Goal: Task Accomplishment & Management: Complete application form

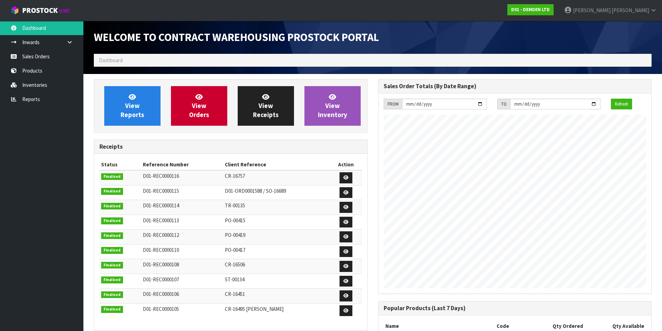
scroll to position [307, 284]
click at [193, 112] on span "View Orders" at bounding box center [199, 106] width 20 height 26
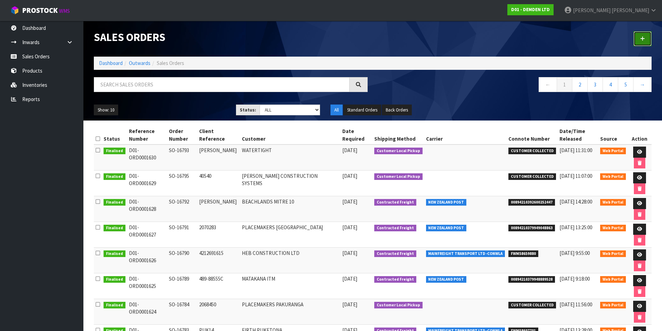
click at [639, 41] on link at bounding box center [643, 38] width 18 height 15
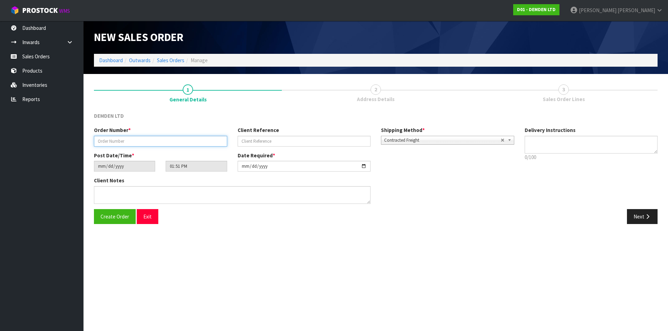
click at [153, 141] on input "text" at bounding box center [160, 141] width 133 height 11
type input "SO-16798"
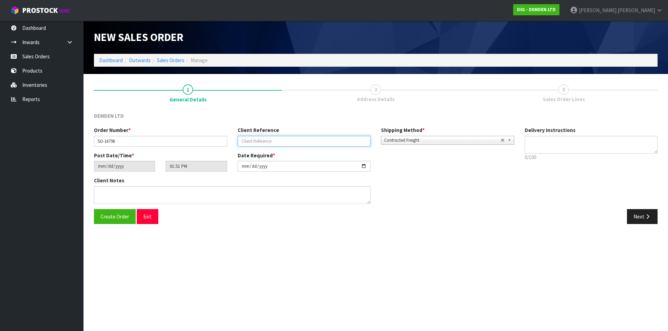
click at [289, 142] on input "text" at bounding box center [303, 141] width 133 height 11
paste input "DU003240"
type input "DU003240"
click at [633, 222] on button "Next" at bounding box center [641, 216] width 31 height 15
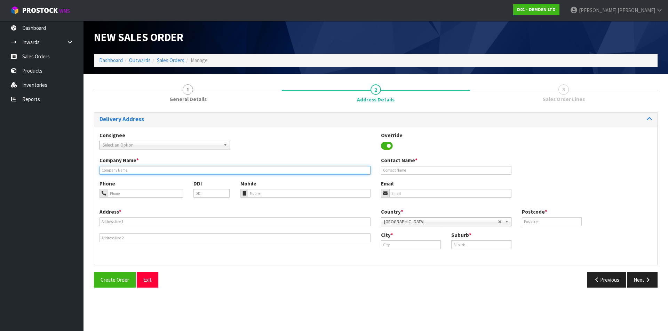
click at [133, 171] on input "text" at bounding box center [234, 170] width 271 height 9
type input "DOWNERS"
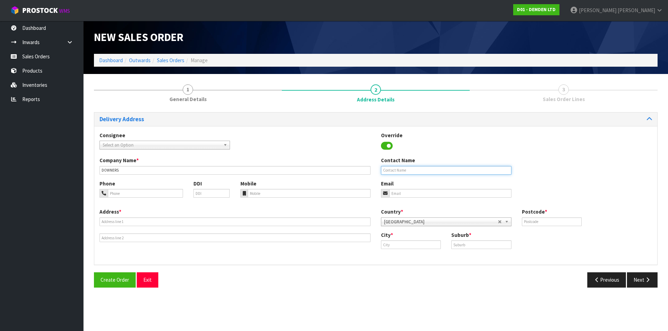
click at [394, 171] on input "text" at bounding box center [446, 170] width 130 height 9
type input "[PERSON_NAME]"
click at [286, 194] on input "tel" at bounding box center [309, 193] width 123 height 9
paste input "6421795834"
type input "6421795834"
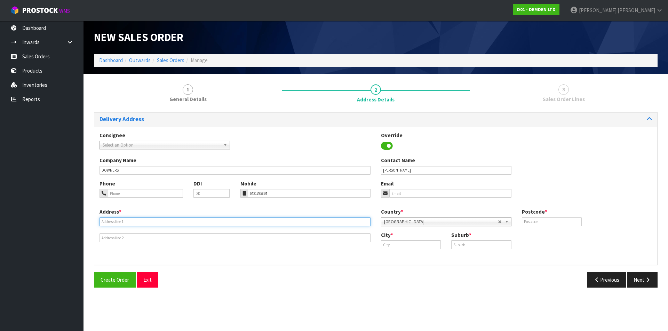
click at [122, 220] on input "text" at bounding box center [234, 222] width 271 height 9
type input "[STREET_ADDRESS]"
type input "5022"
type input "Porirua"
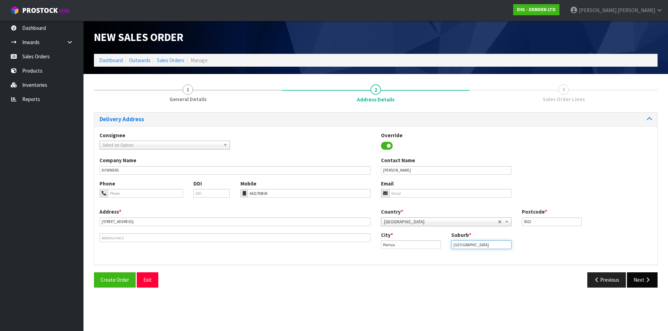
type input "[GEOGRAPHIC_DATA]"
click at [642, 282] on button "Next" at bounding box center [641, 280] width 31 height 15
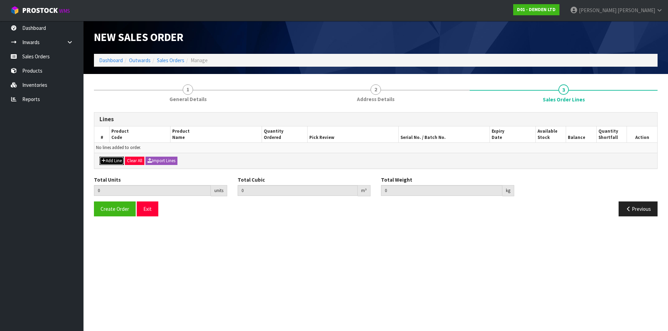
click at [107, 162] on button "Add Line" at bounding box center [111, 161] width 24 height 8
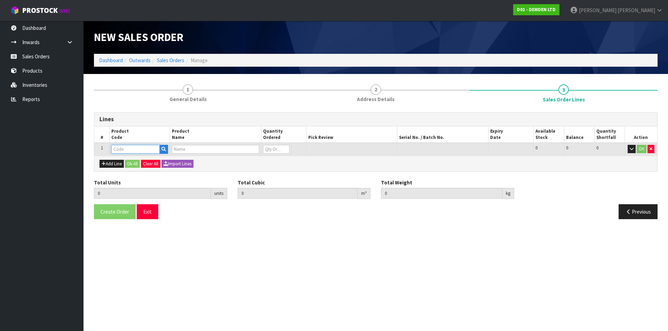
click at [122, 146] on input "text" at bounding box center [135, 149] width 48 height 9
type input "130020"
type input "0.000000"
type input "0.000"
type input "XYPEX CONCENTRATE 20KG"
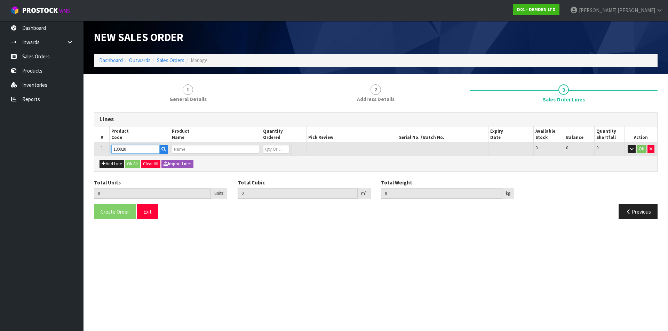
type input "0"
type input "130020"
type input "1"
type input "0.0369"
type input "20.9"
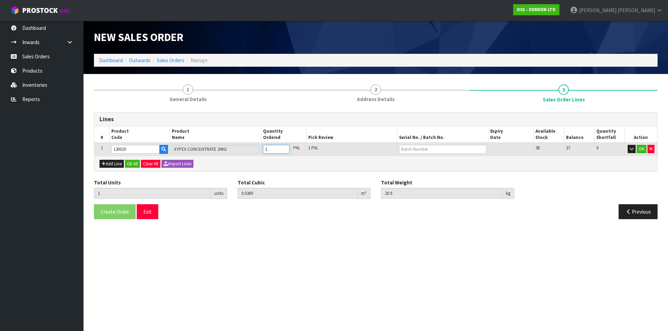
type input "1"
click at [284, 149] on input "1" at bounding box center [276, 149] width 26 height 9
type input "2"
type input "0.0738"
type input "41.8"
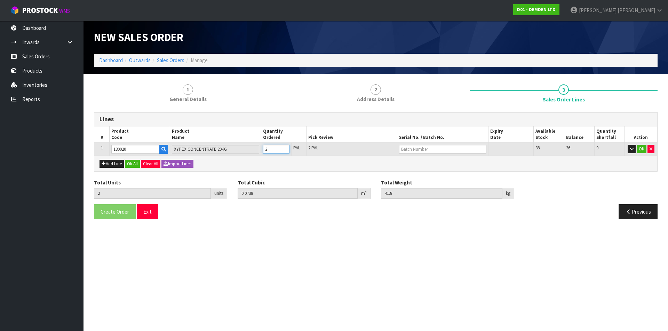
type input "2"
click at [284, 148] on input "2" at bounding box center [276, 149] width 26 height 9
click at [409, 150] on input "text" at bounding box center [442, 149] width 87 height 9
click at [416, 161] on link "02225AJ" at bounding box center [426, 160] width 55 height 9
type input "02225AJ"
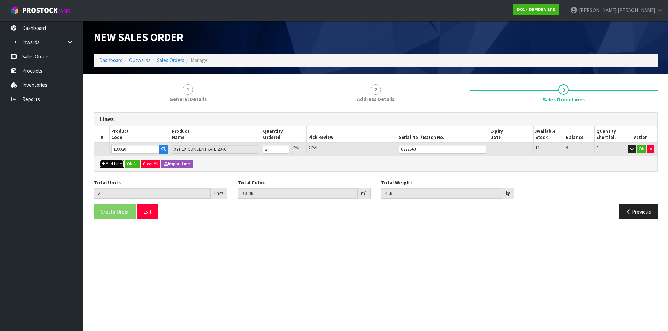
click at [107, 164] on button "Add Line" at bounding box center [111, 164] width 24 height 8
type input "0"
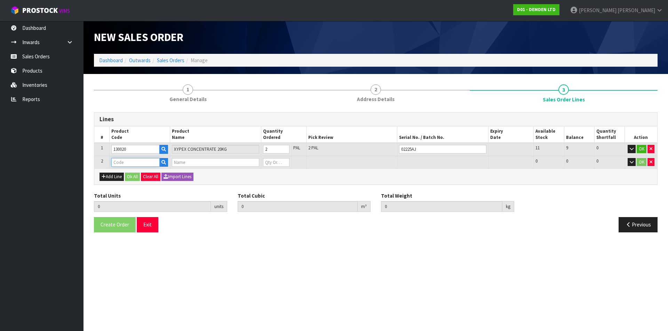
click at [120, 161] on input "text" at bounding box center [135, 162] width 48 height 9
type input "160020"
type input "2"
type input "0.0738"
type input "41.8"
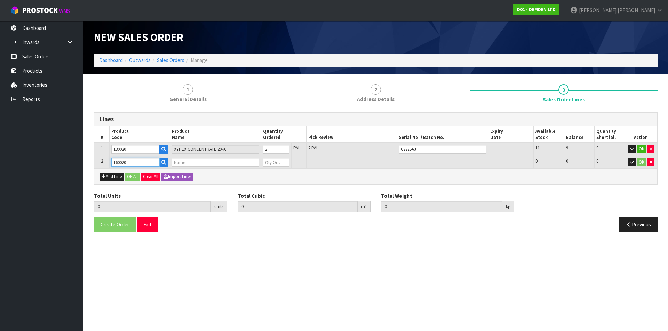
type input "XYPEX PATCH N PLUG 20KG"
type input "0"
type input "160020"
type input "3"
type input "0.1107"
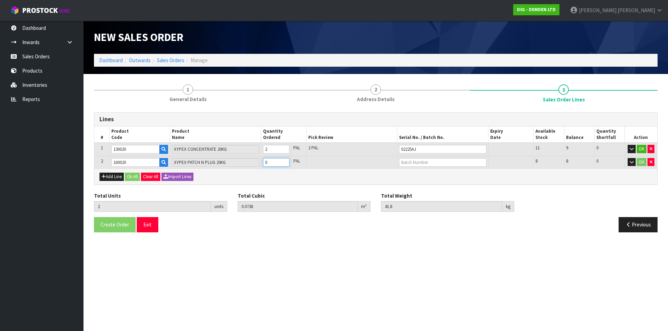
type input "62.6"
type input "1"
click at [285, 161] on input "1" at bounding box center [276, 162] width 26 height 9
type input "4"
type input "0.1476"
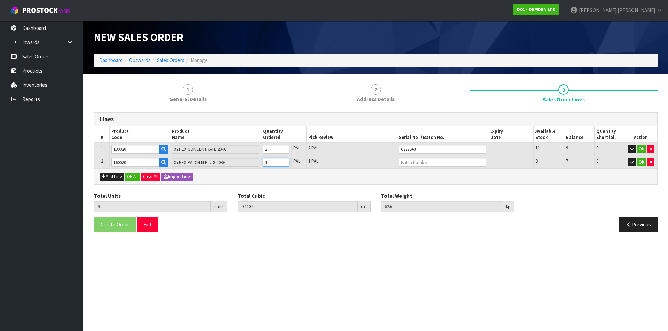
type input "83.4"
type input "2"
click at [285, 161] on input "2" at bounding box center [276, 162] width 26 height 9
click at [411, 163] on input "text" at bounding box center [442, 162] width 87 height 9
click at [411, 174] on link "12825AL" at bounding box center [426, 174] width 55 height 9
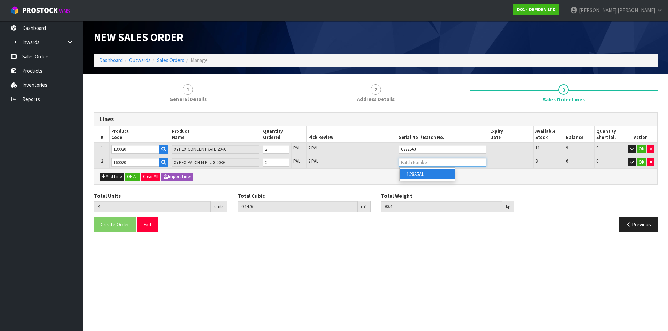
type input "12825AL"
click at [114, 178] on button "Add Line" at bounding box center [111, 177] width 24 height 8
type input "0"
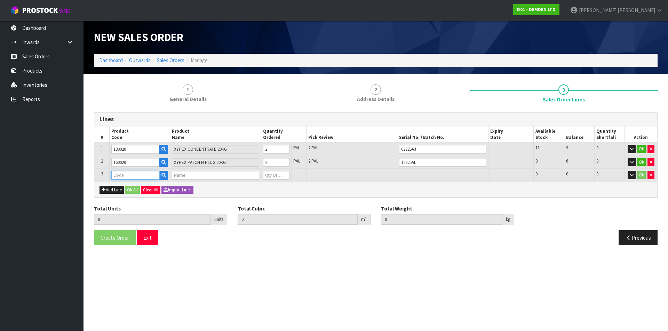
click at [120, 173] on input "text" at bounding box center [135, 175] width 48 height 9
type input "185220"
click at [132, 185] on strong "185220" at bounding box center [127, 187] width 17 height 7
type input "185220"
type input "4"
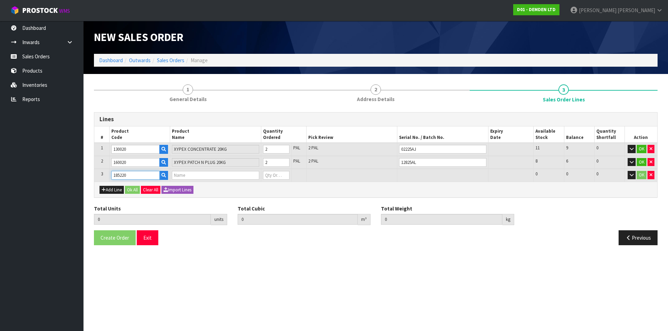
type input "0.1476"
type input "83.4"
type input "XYPEX MEGA MIX 2"
type input "0"
type input "5"
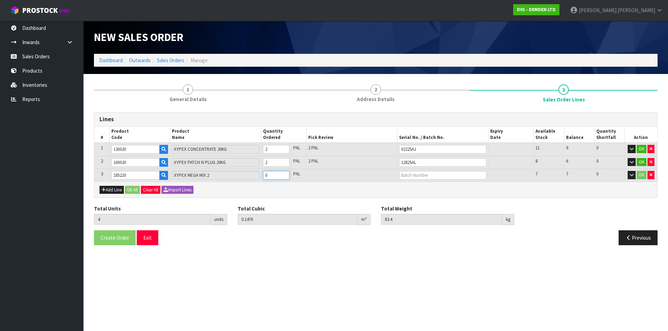
type input "0.1845"
type input "104.2"
type input "1"
click at [285, 174] on input "1" at bounding box center [276, 175] width 26 height 9
type input "6"
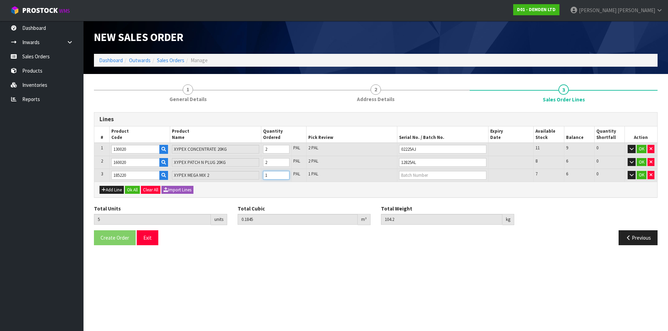
type input "0.2214"
type input "125"
type input "2"
click at [285, 174] on input "2" at bounding box center [276, 175] width 26 height 9
click at [408, 172] on input "text" at bounding box center [442, 175] width 87 height 9
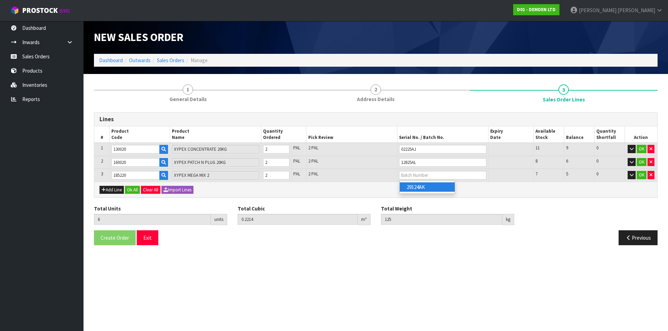
click at [414, 186] on link "29124AK" at bounding box center [426, 187] width 55 height 9
type input "29124AK"
click at [135, 190] on button "Ok All" at bounding box center [132, 190] width 15 height 8
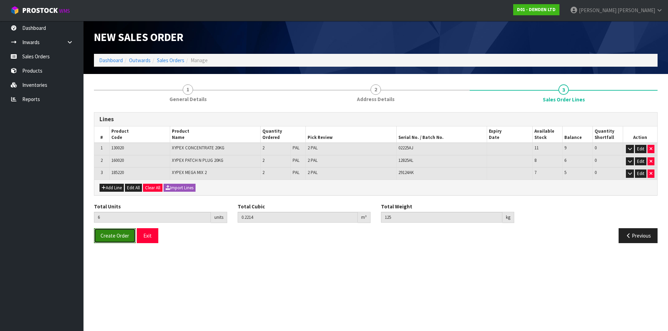
click at [120, 236] on span "Create Order" at bounding box center [114, 236] width 29 height 7
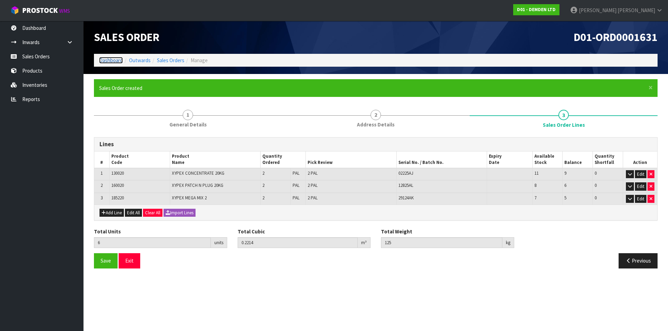
click at [114, 62] on link "Dashboard" at bounding box center [111, 60] width 24 height 7
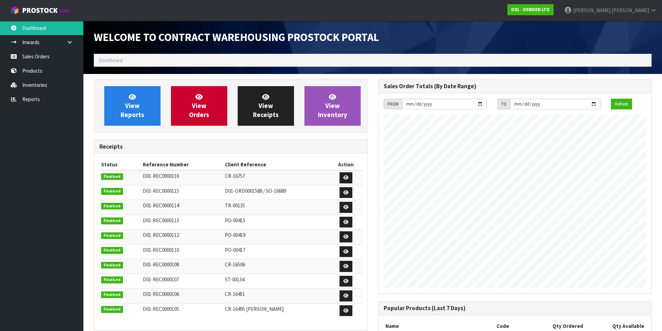
scroll to position [318, 284]
